Goal: Information Seeking & Learning: Learn about a topic

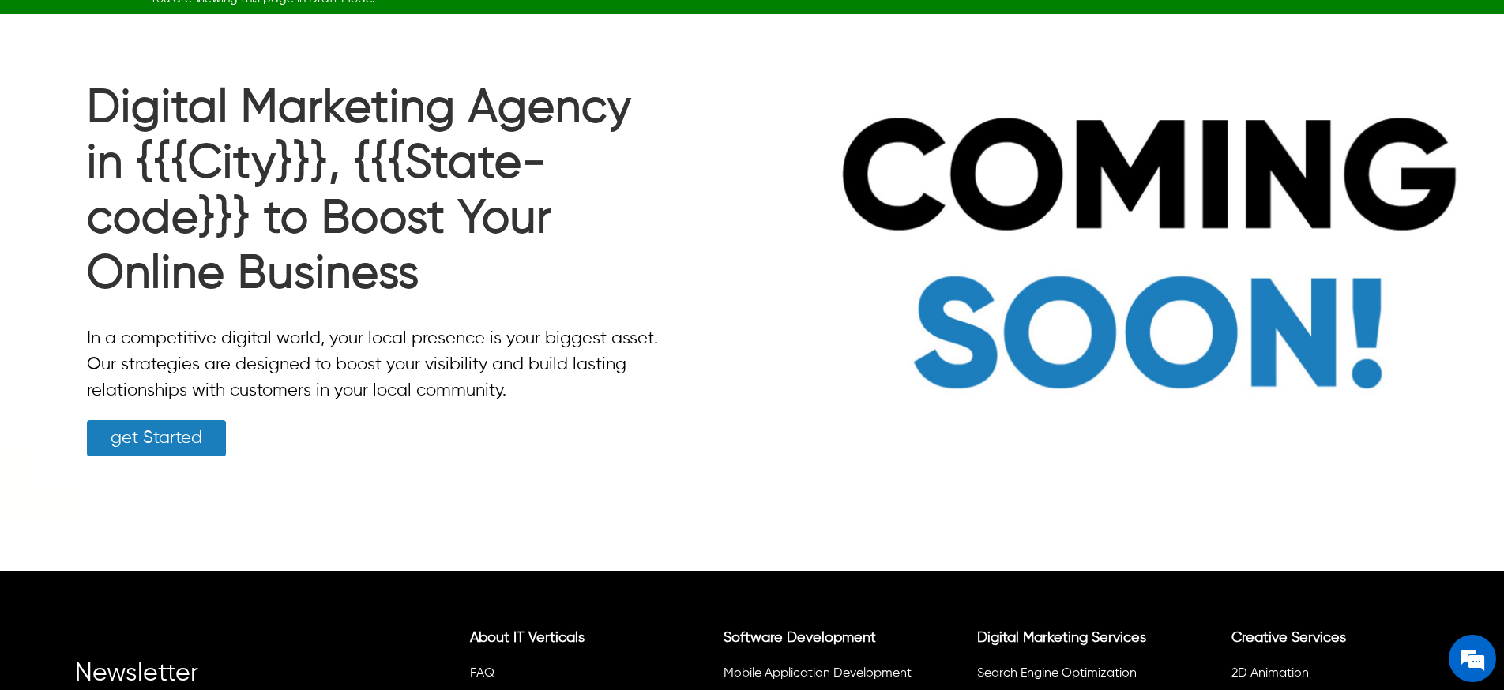
click at [125, 19] on div "Digital Marketing Agency in {{{City}}}, {{{State-code}}} to Boost Your Online B…" at bounding box center [374, 269] width 599 height 502
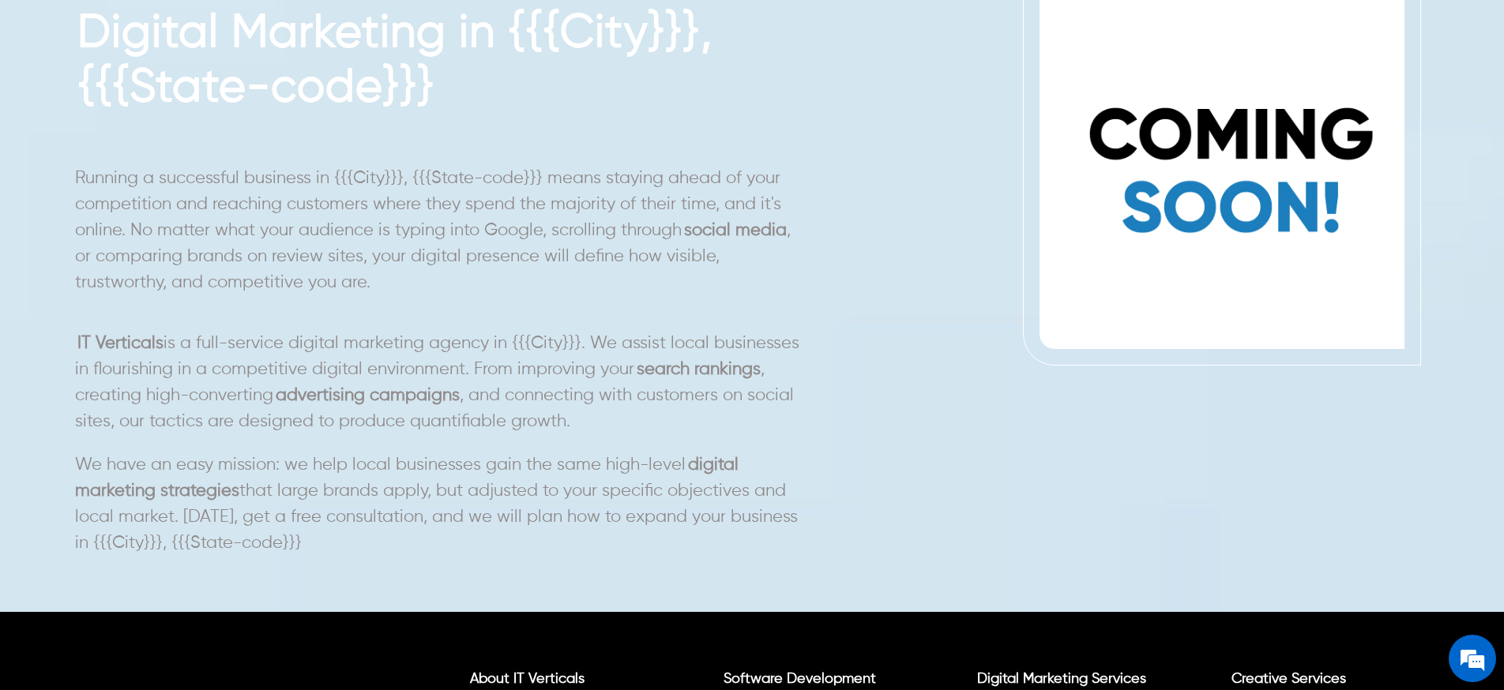
scroll to position [766, 0]
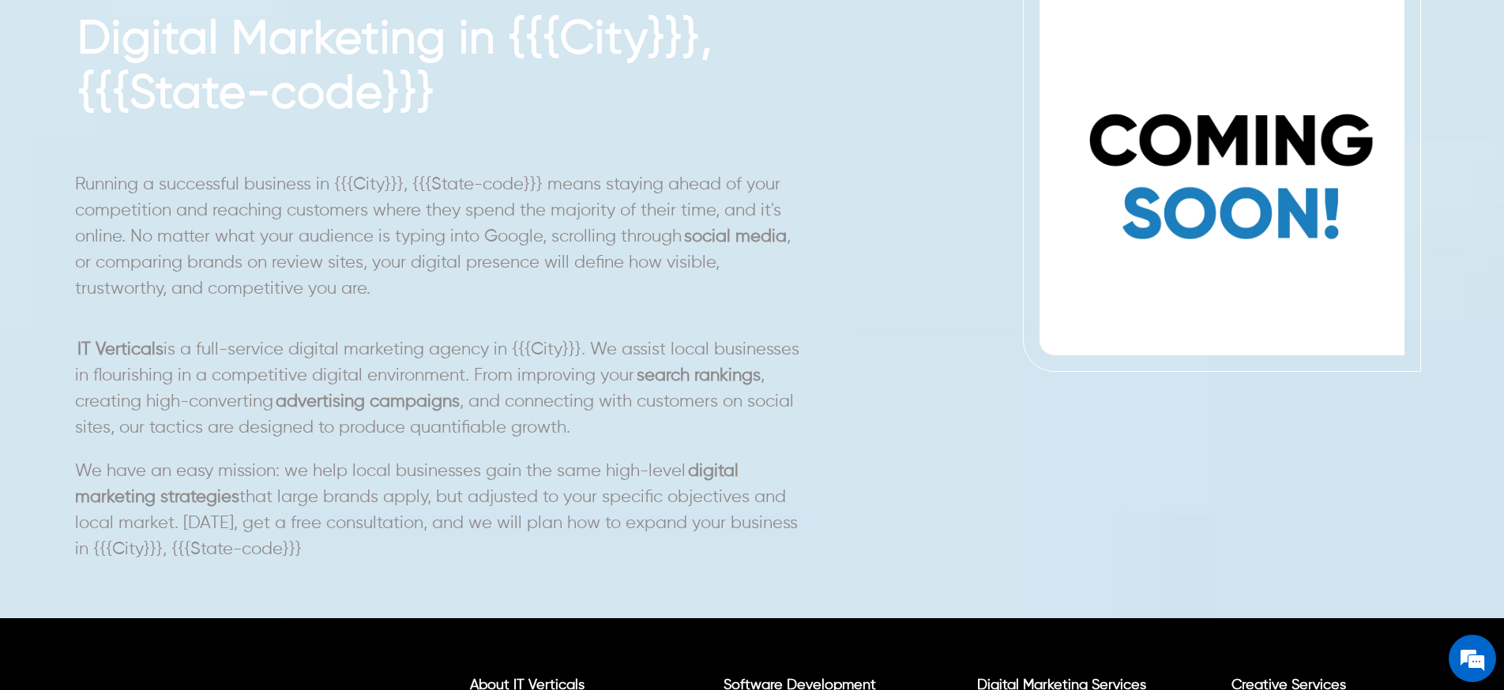
click at [651, 471] on p "Running a successful business in {{{City}}}, {{{State-code}}} means staying ahe…" at bounding box center [440, 359] width 730 height 408
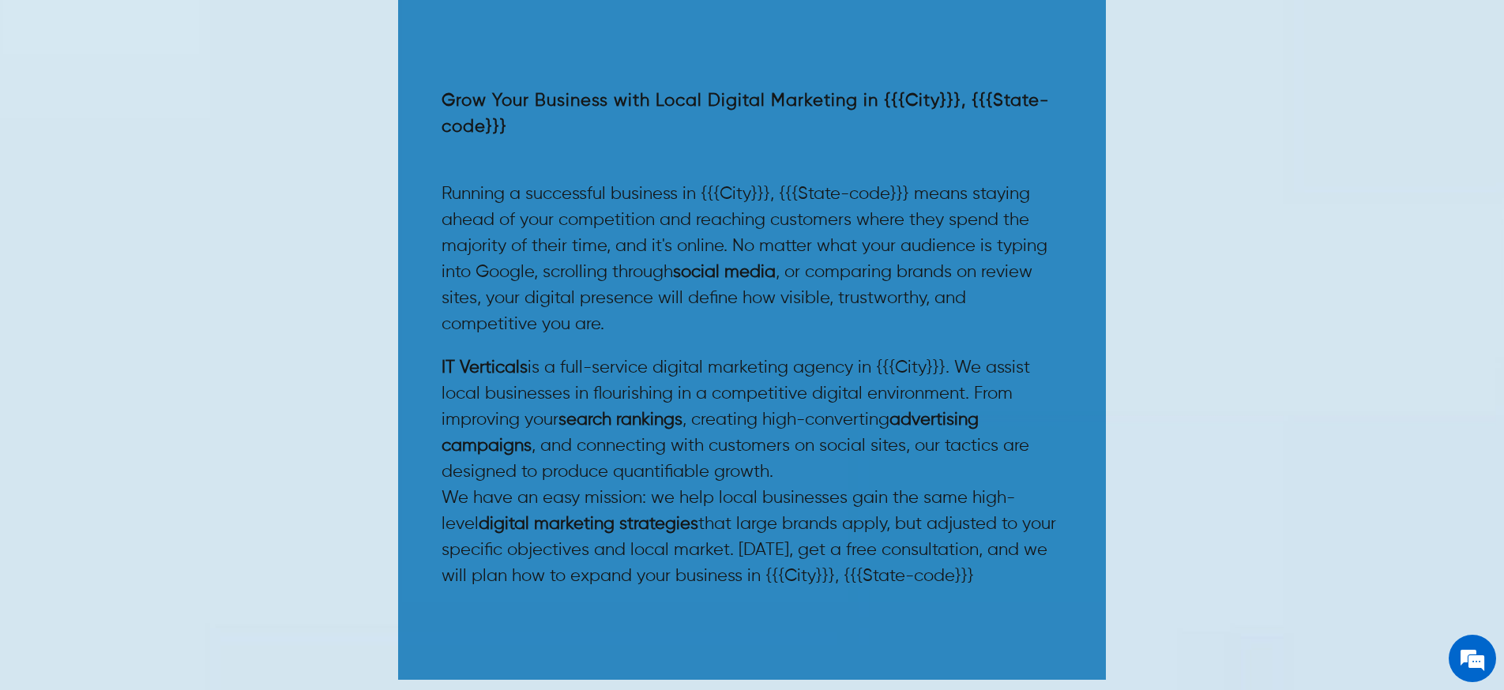
scroll to position [1495, 0]
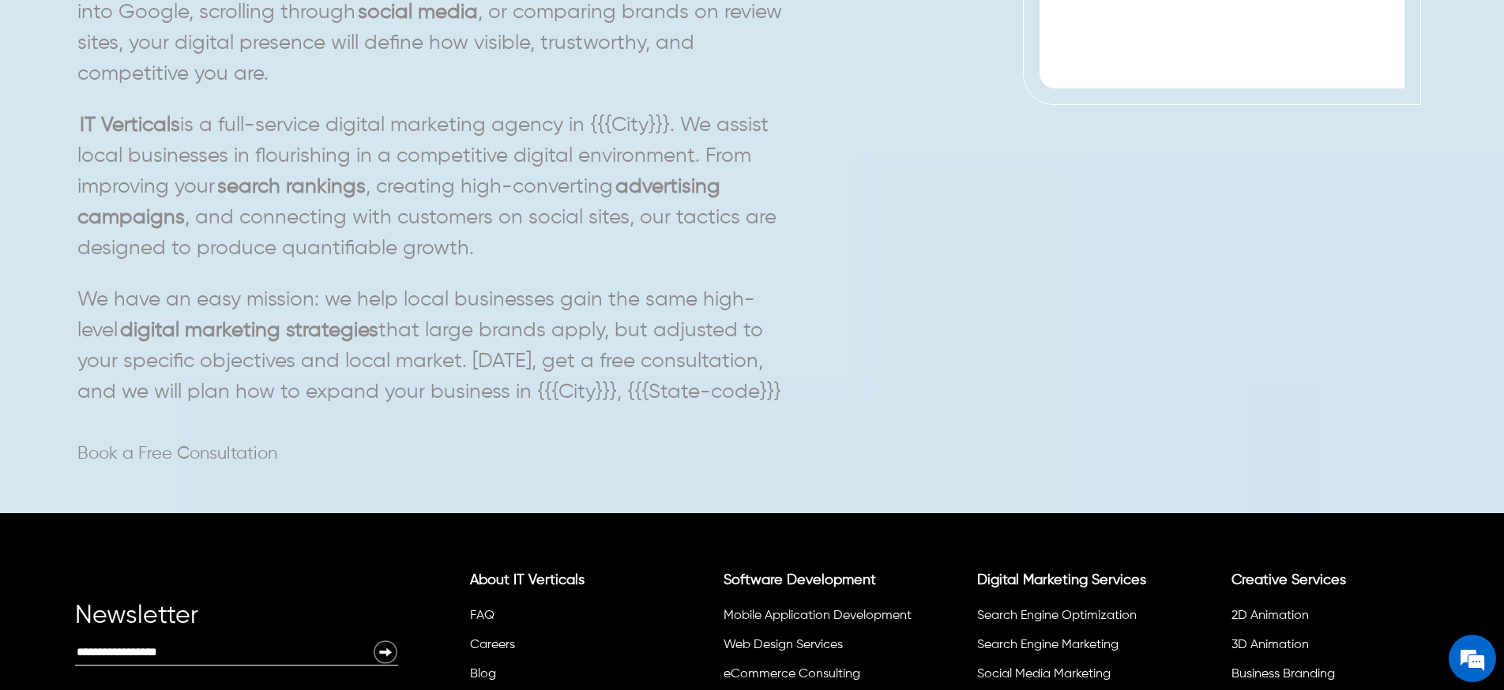
scroll to position [1025, 0]
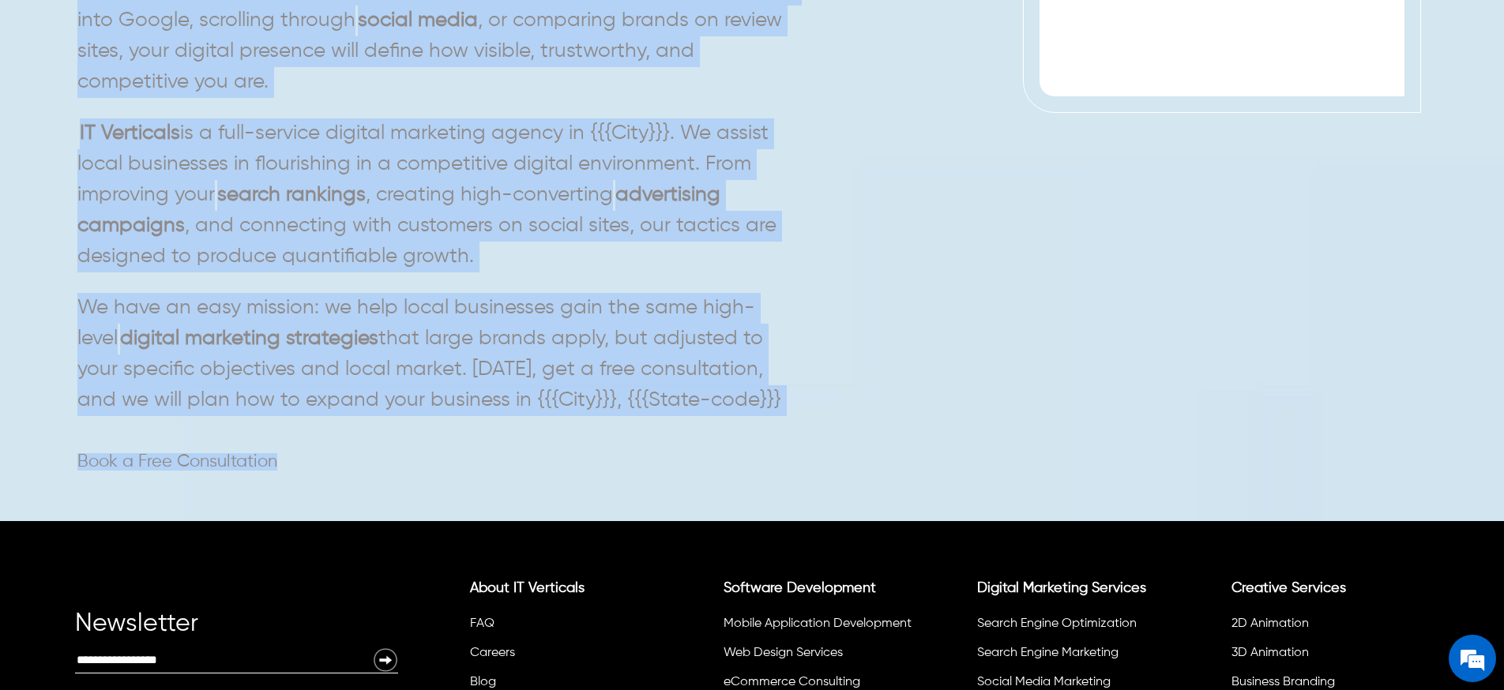
drag, startPoint x: 286, startPoint y: 465, endPoint x: 70, endPoint y: 460, distance: 216.5
click at [70, 460] on div "Grow Your Business with Local Digital Marketing in {{{City}}}, {{{State-code}}}…" at bounding box center [752, 75] width 1504 height 894
click at [364, 471] on div "Grow Your Business with Local Digital Marketing in {{{City}}}, {{{State-code}}}…" at bounding box center [448, 86] width 746 height 807
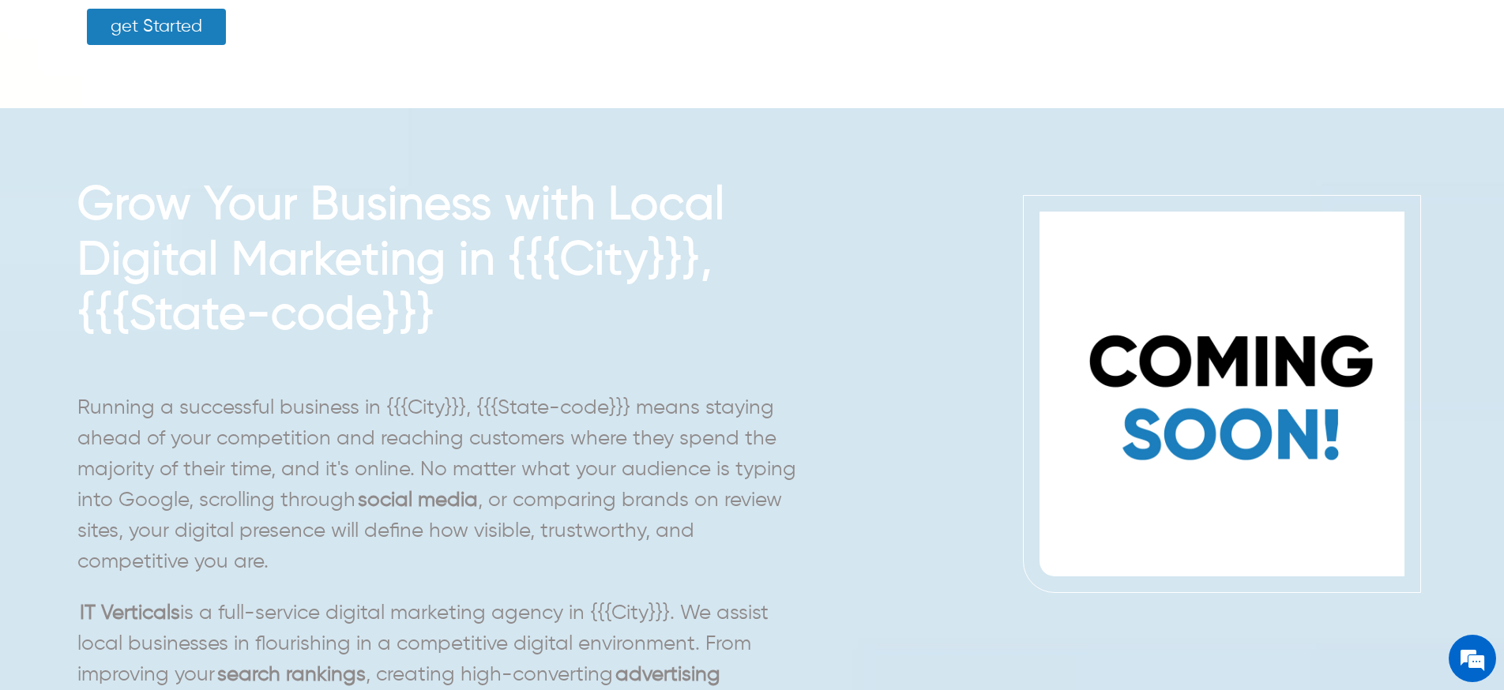
scroll to position [0, 0]
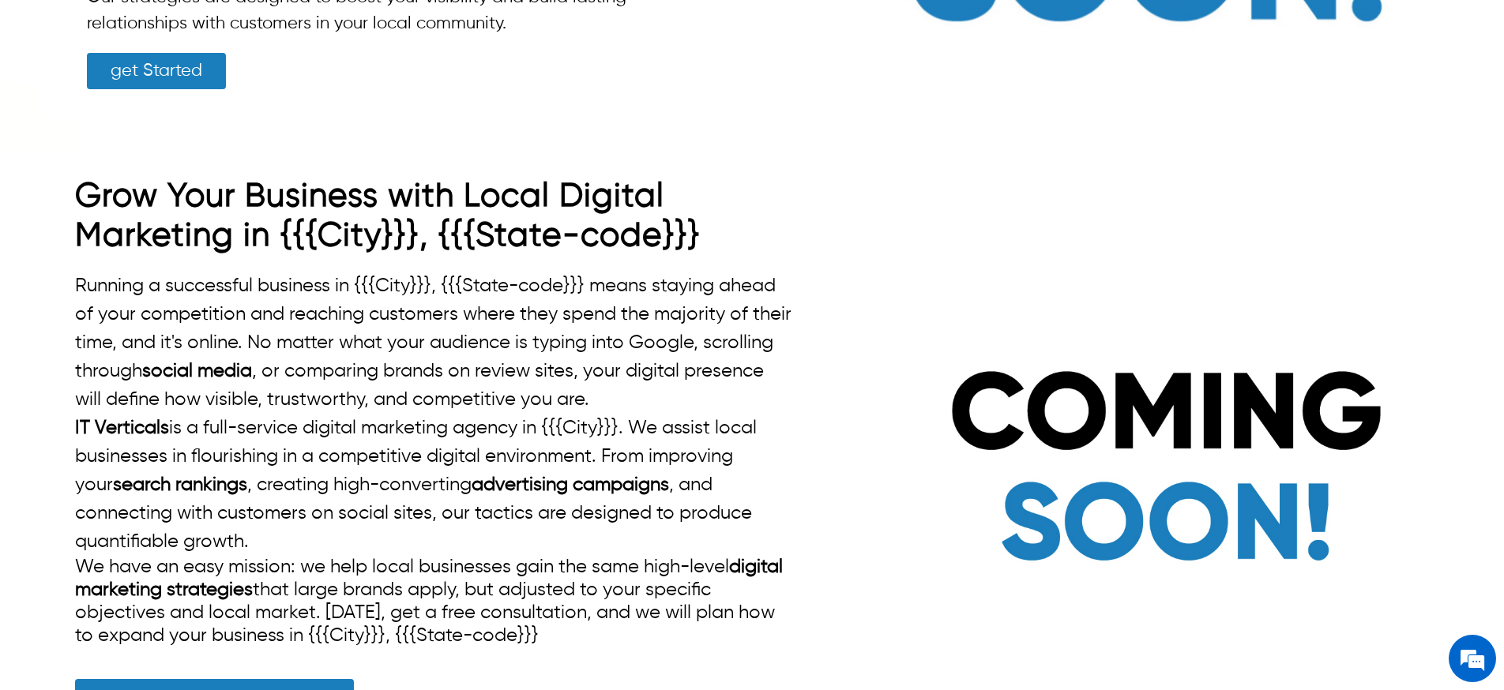
scroll to position [498, 0]
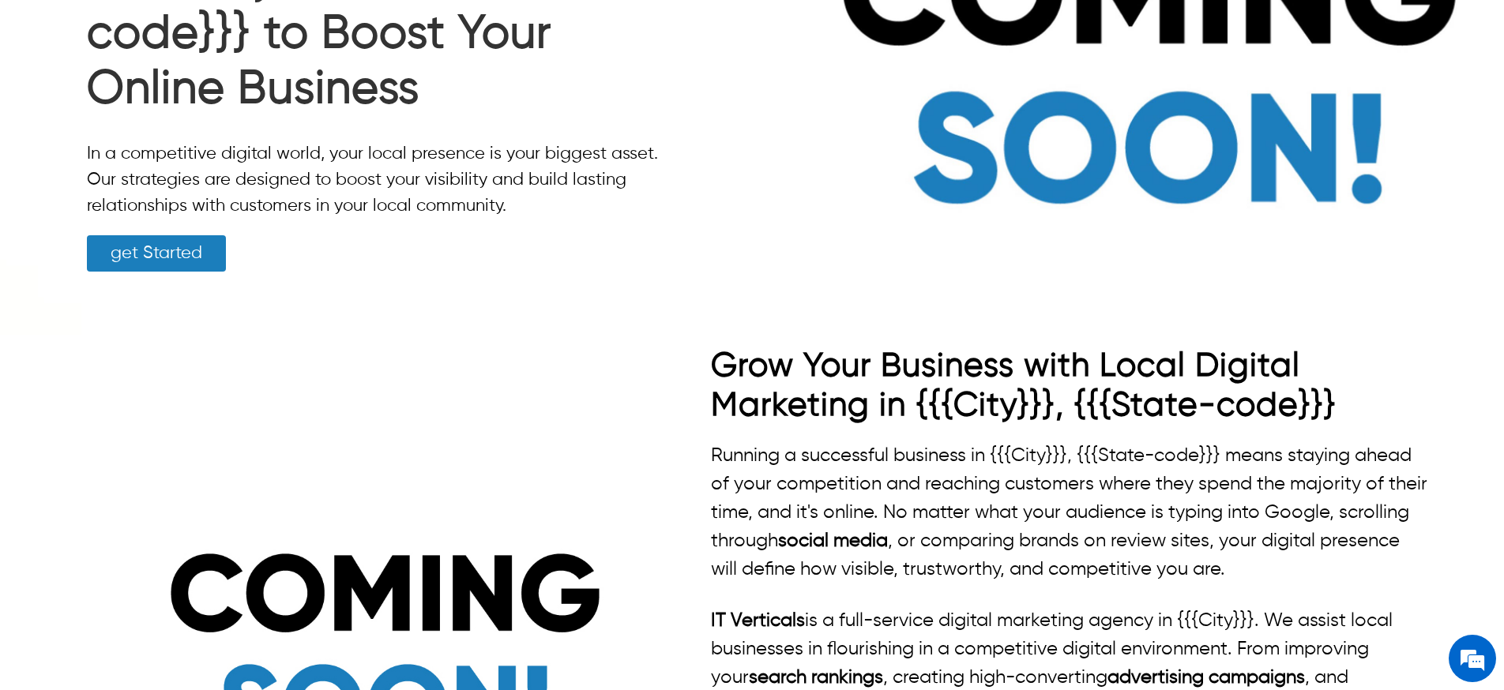
scroll to position [265, 0]
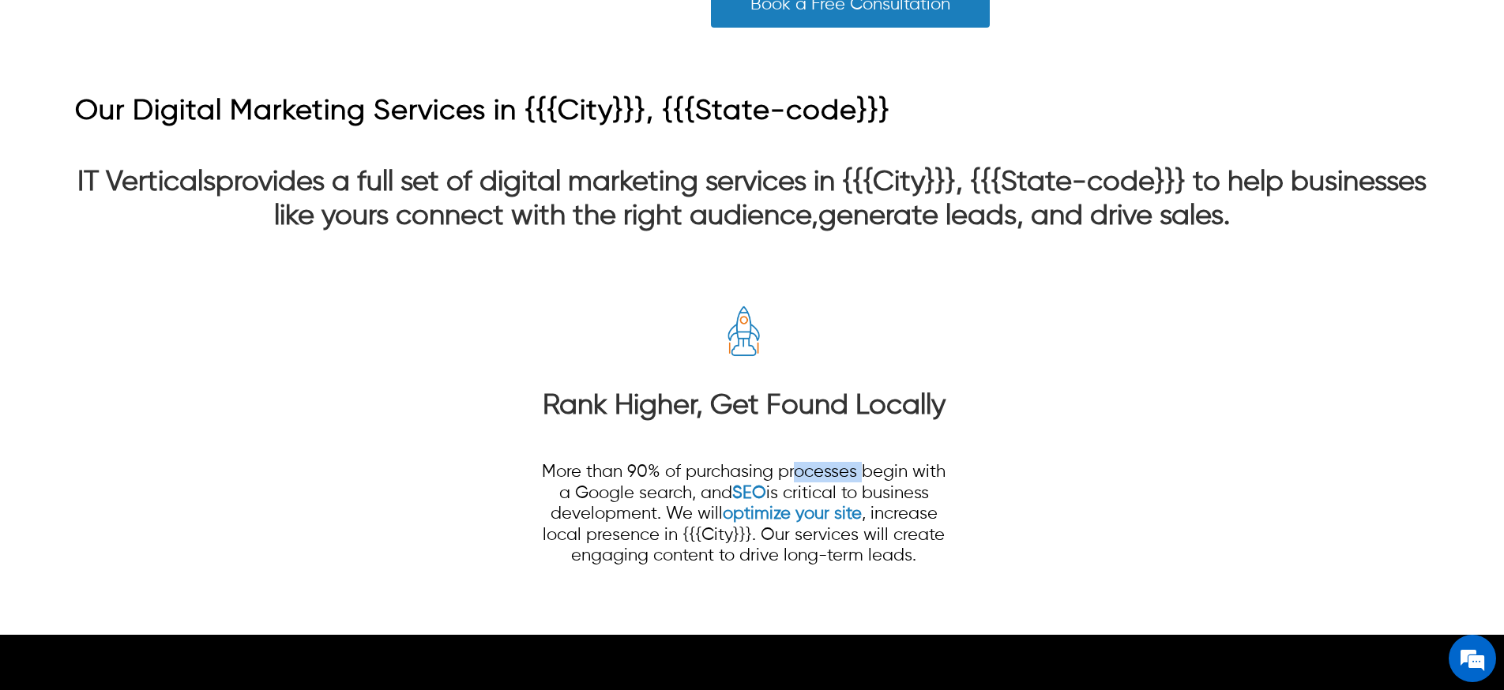
drag, startPoint x: 794, startPoint y: 489, endPoint x: 861, endPoint y: 491, distance: 67.2
click at [861, 491] on p "More than 90% of purchasing processes begin with a Google search, and SEO is cr…" at bounding box center [744, 514] width 406 height 104
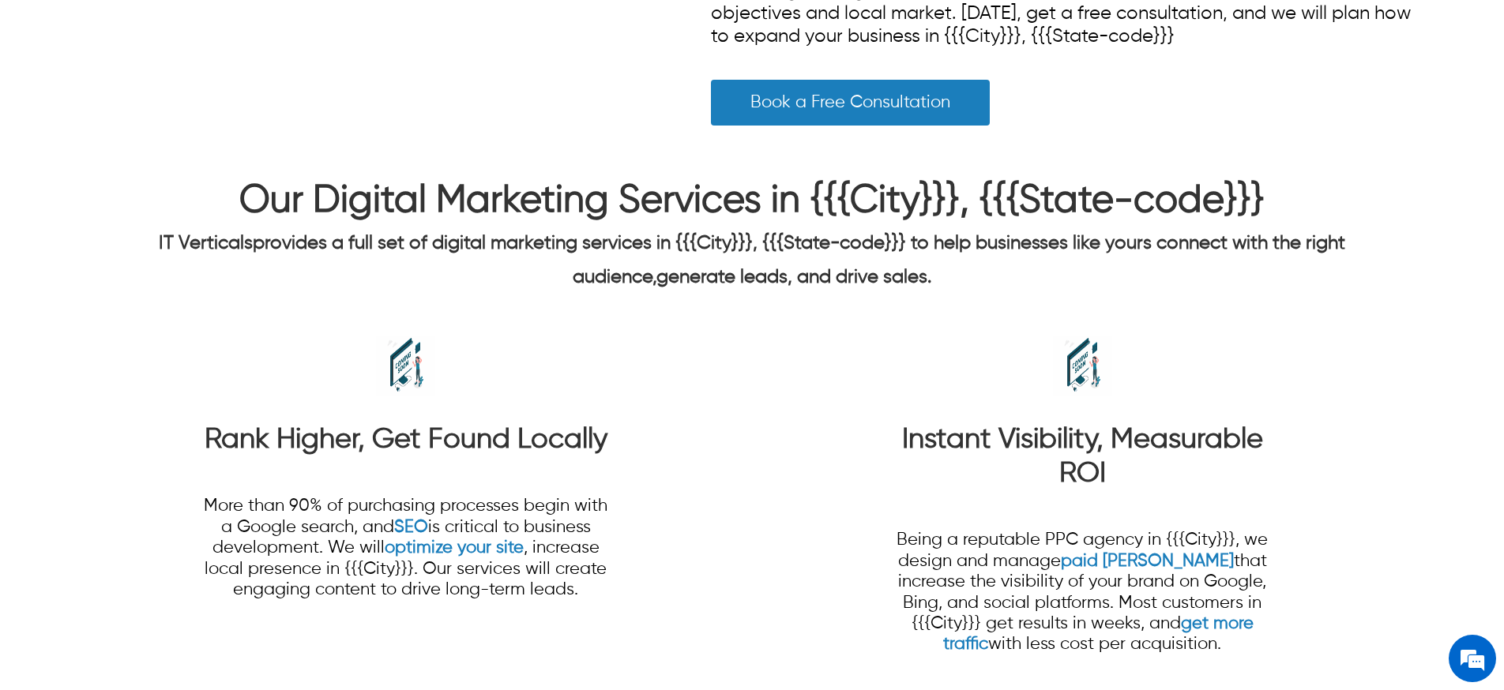
scroll to position [1508, 0]
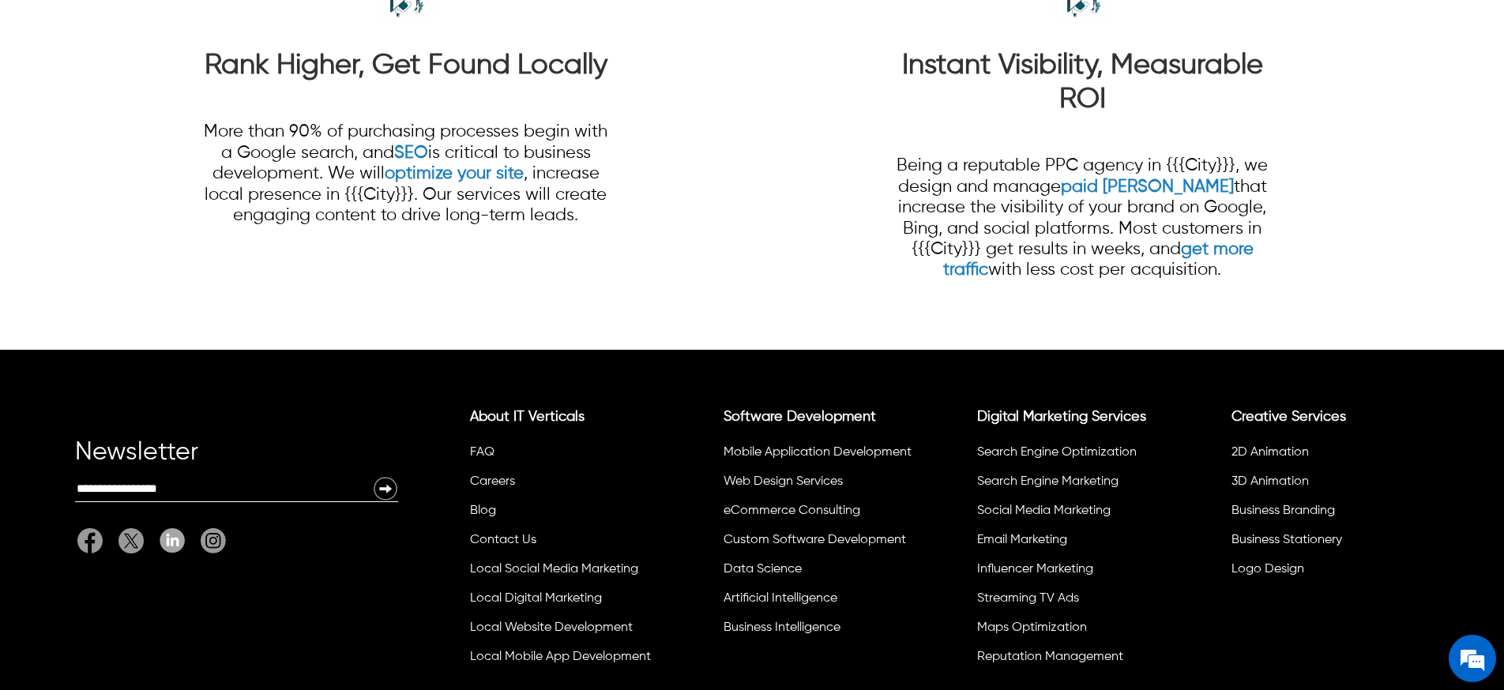
click at [999, 222] on p "Being a reputable PPC agency in {{{City}}}, we design and manage paid ad campai…" at bounding box center [1082, 218] width 406 height 125
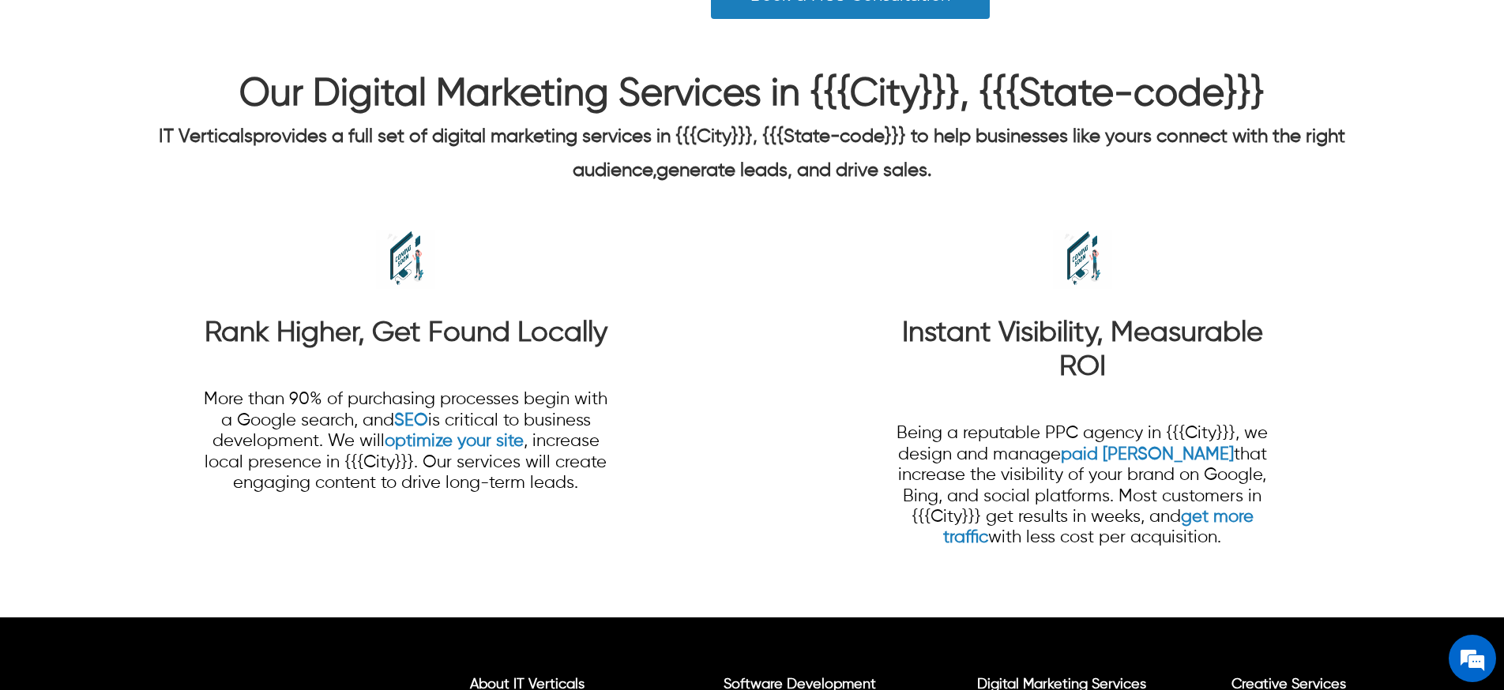
scroll to position [1191, 0]
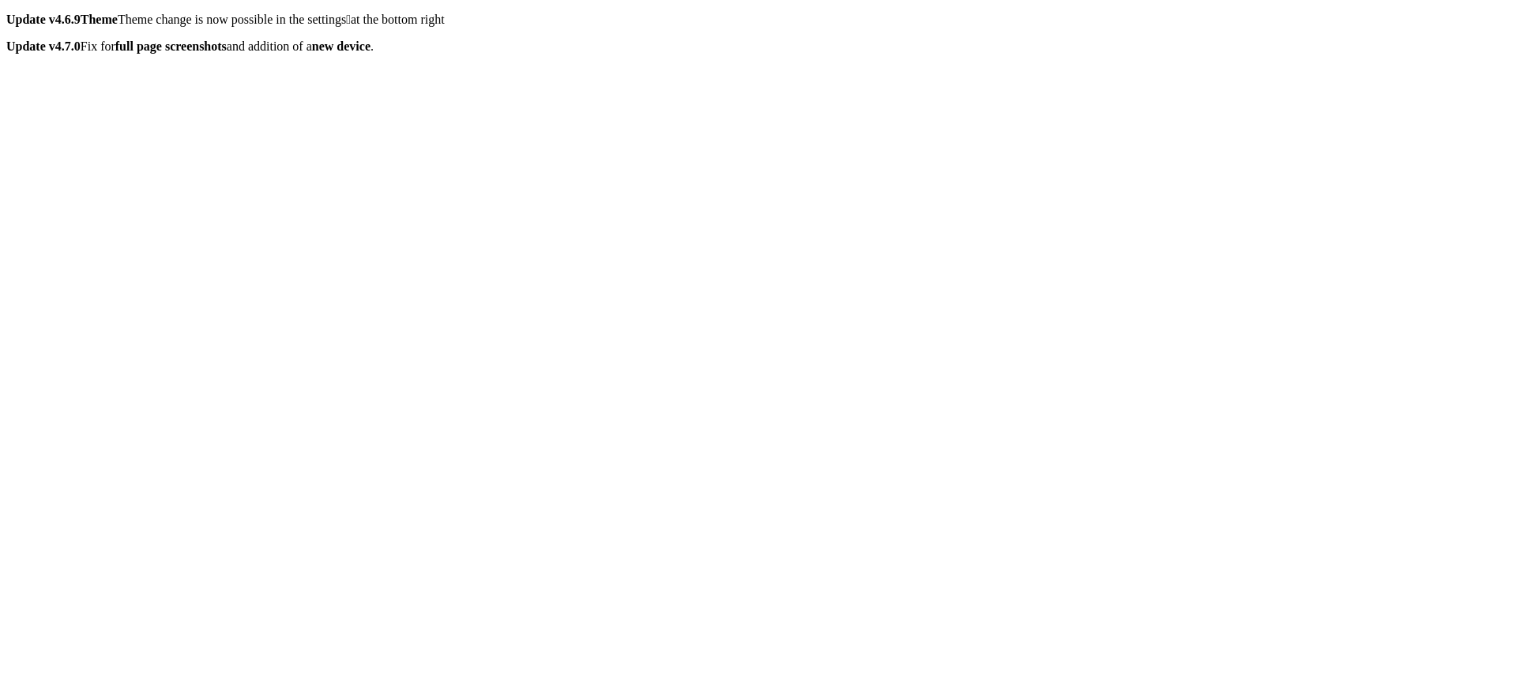
scroll to position [1910, 0]
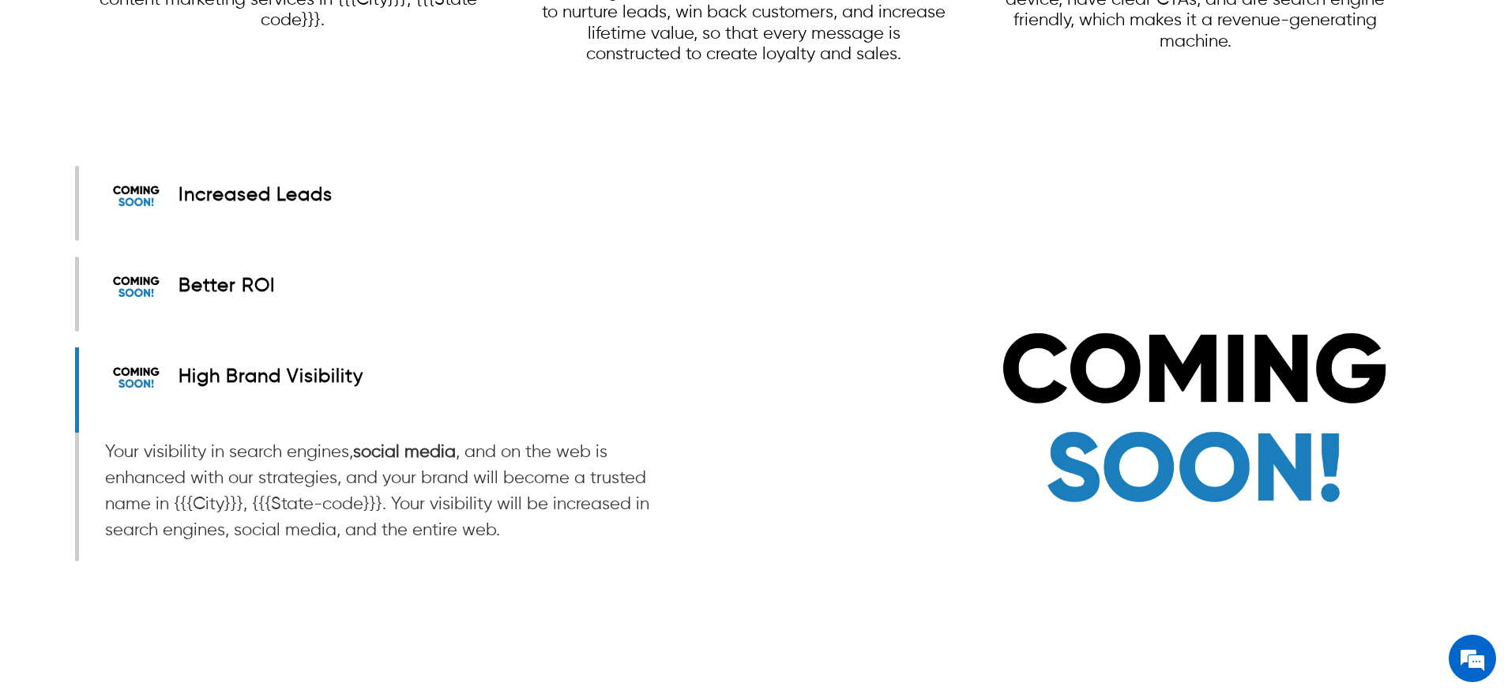
scroll to position [2346, 0]
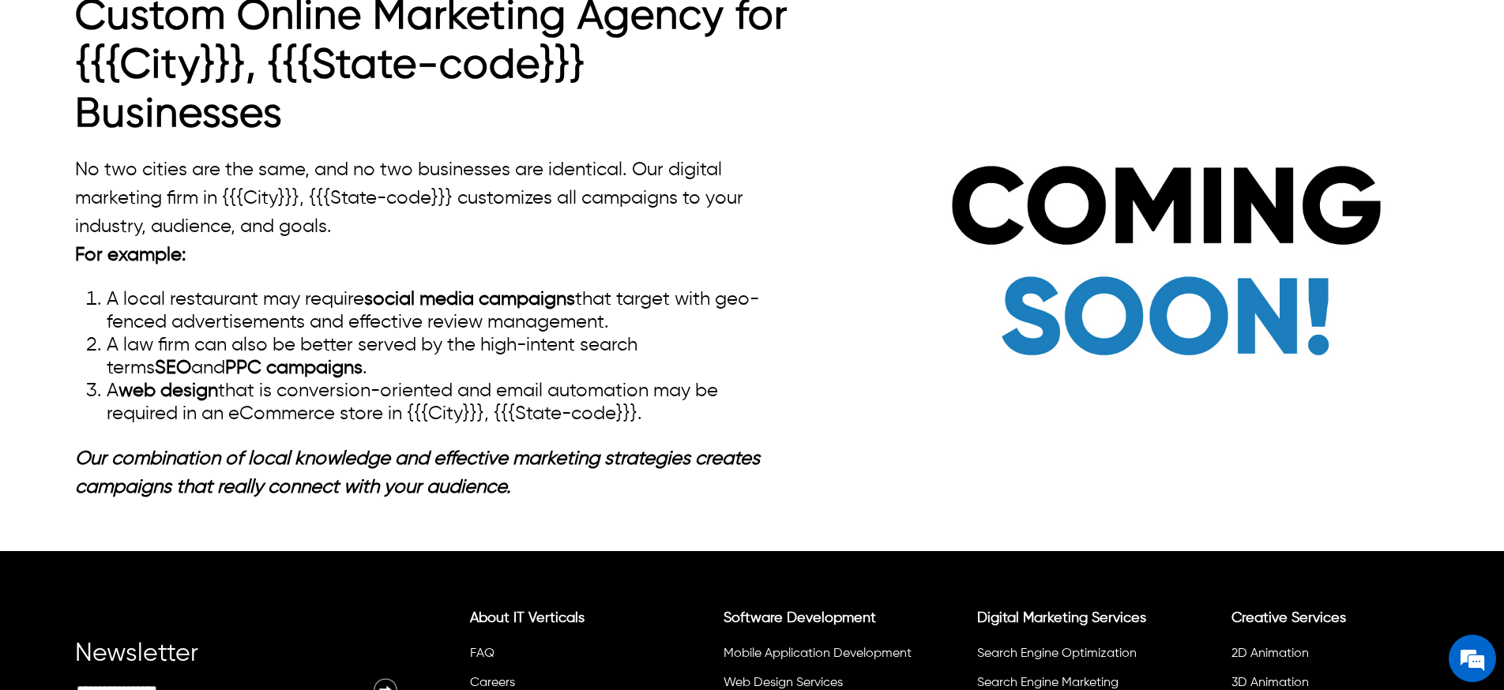
scroll to position [2866, 0]
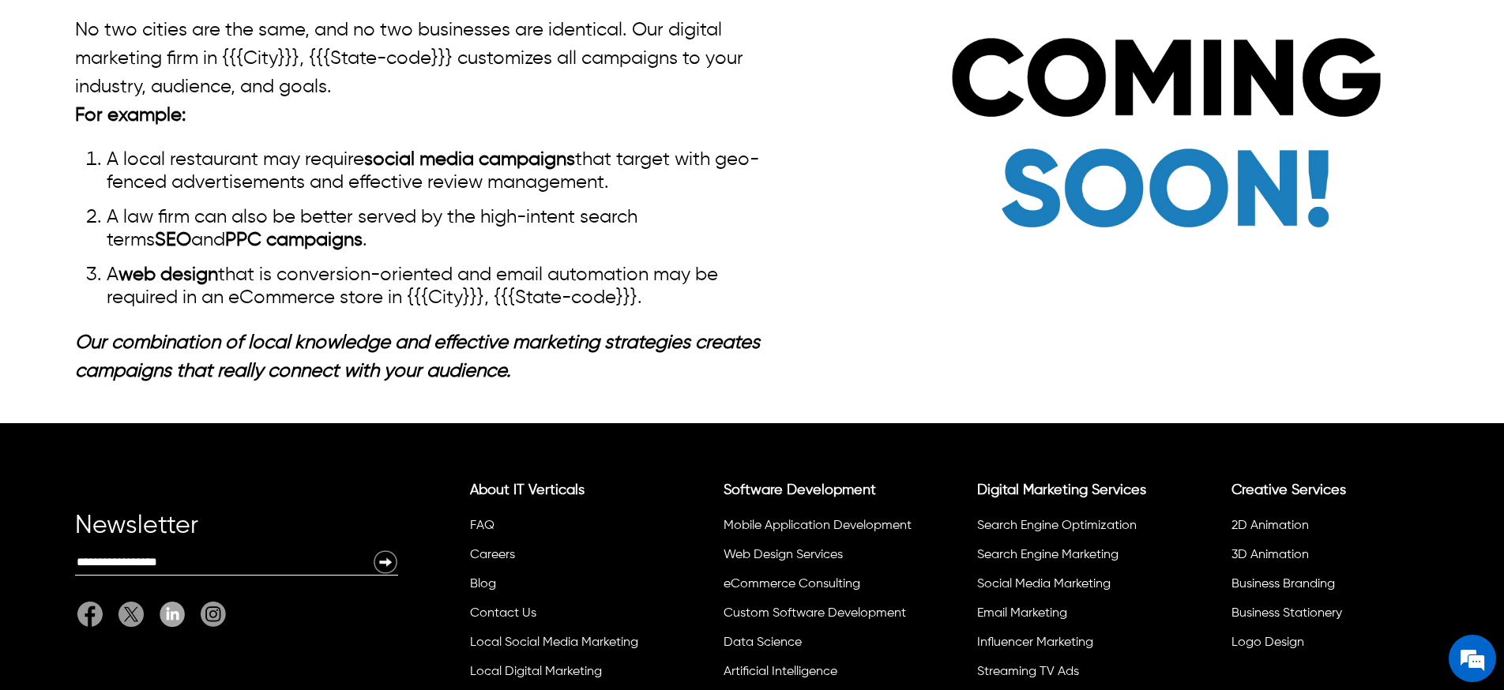
scroll to position [2994, 0]
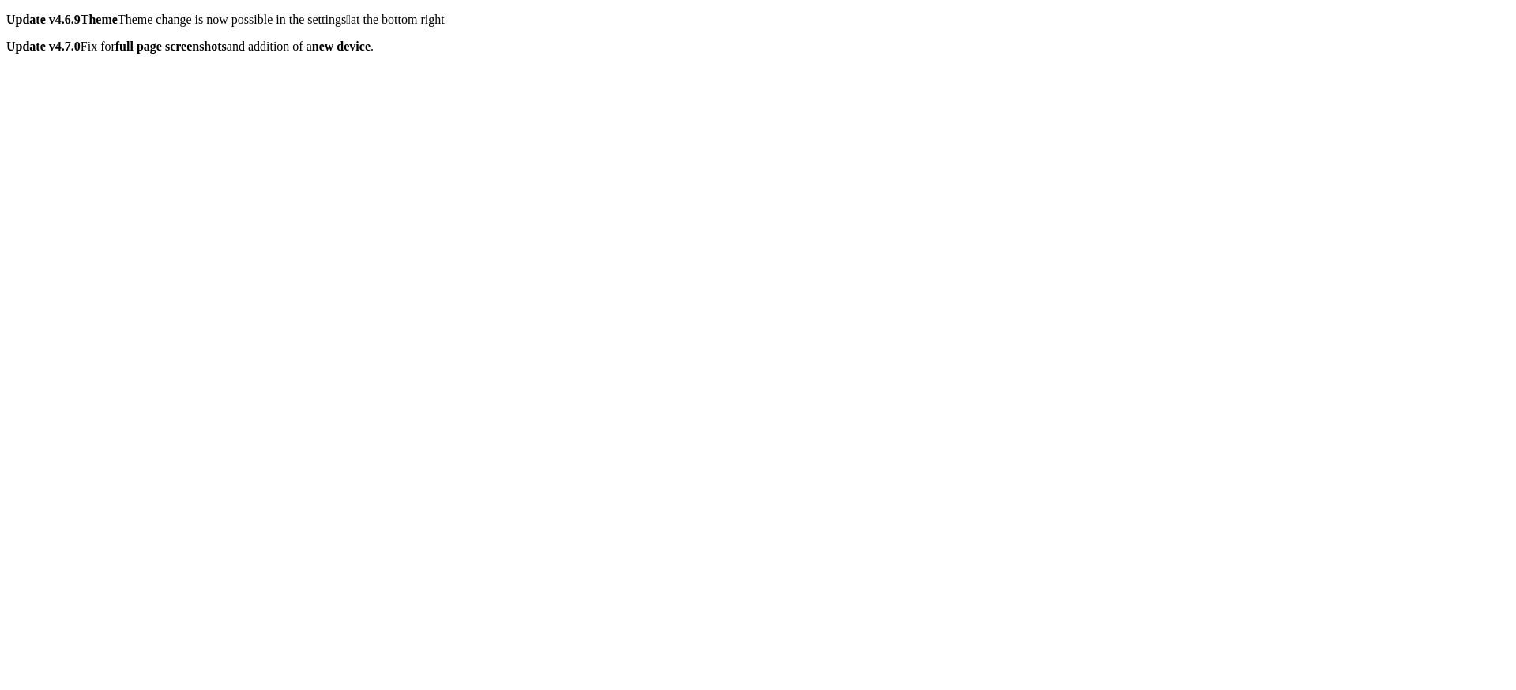
scroll to position [3519, 0]
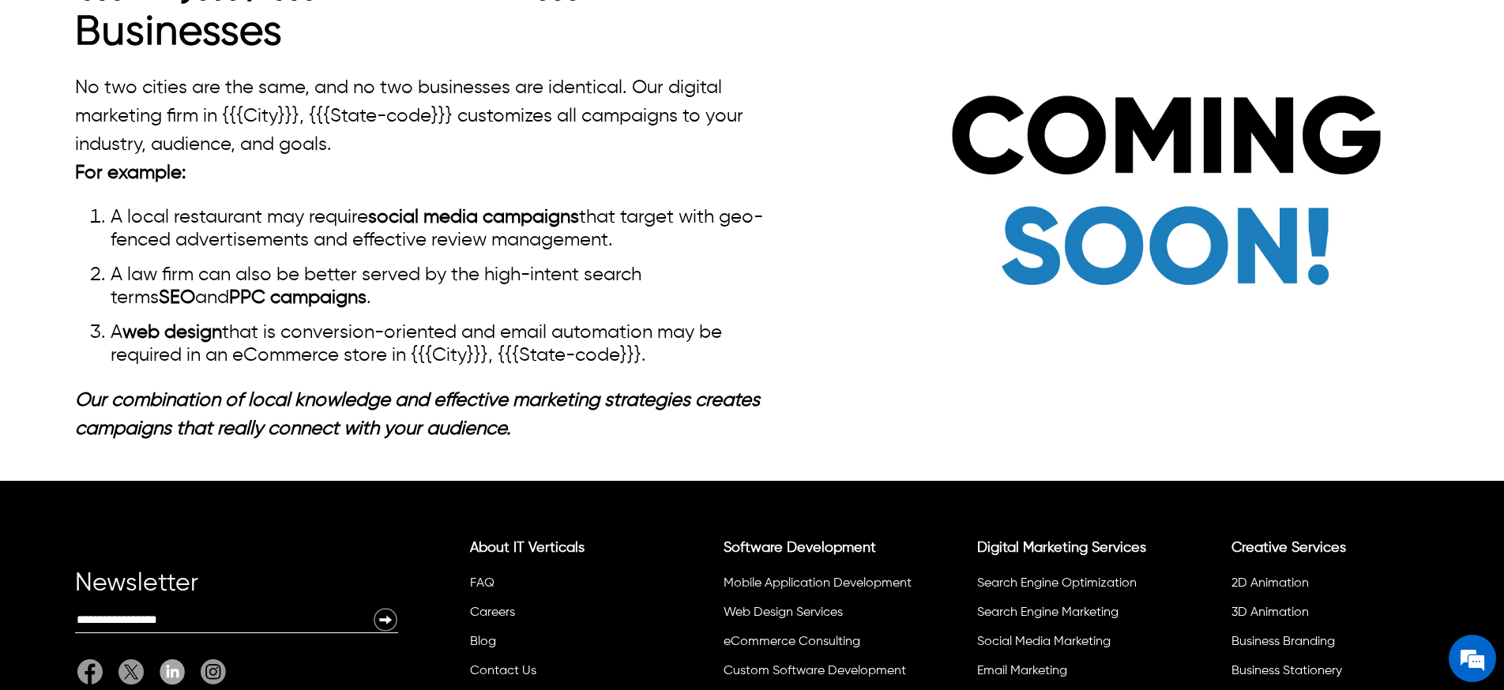
scroll to position [2936, 0]
